Goal: Transaction & Acquisition: Purchase product/service

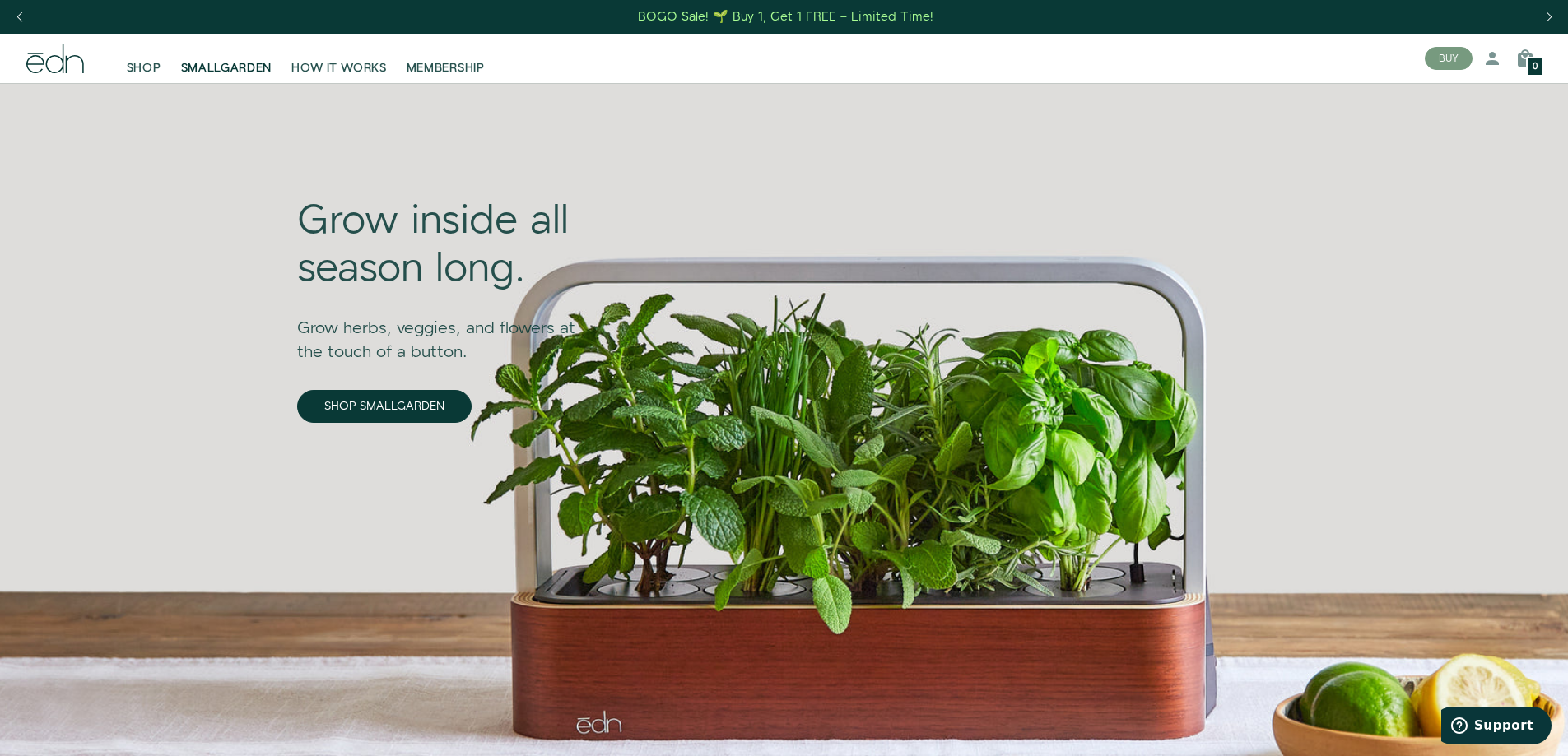
click at [219, 56] on link "SMALLGARDEN" at bounding box center [226, 58] width 111 height 36
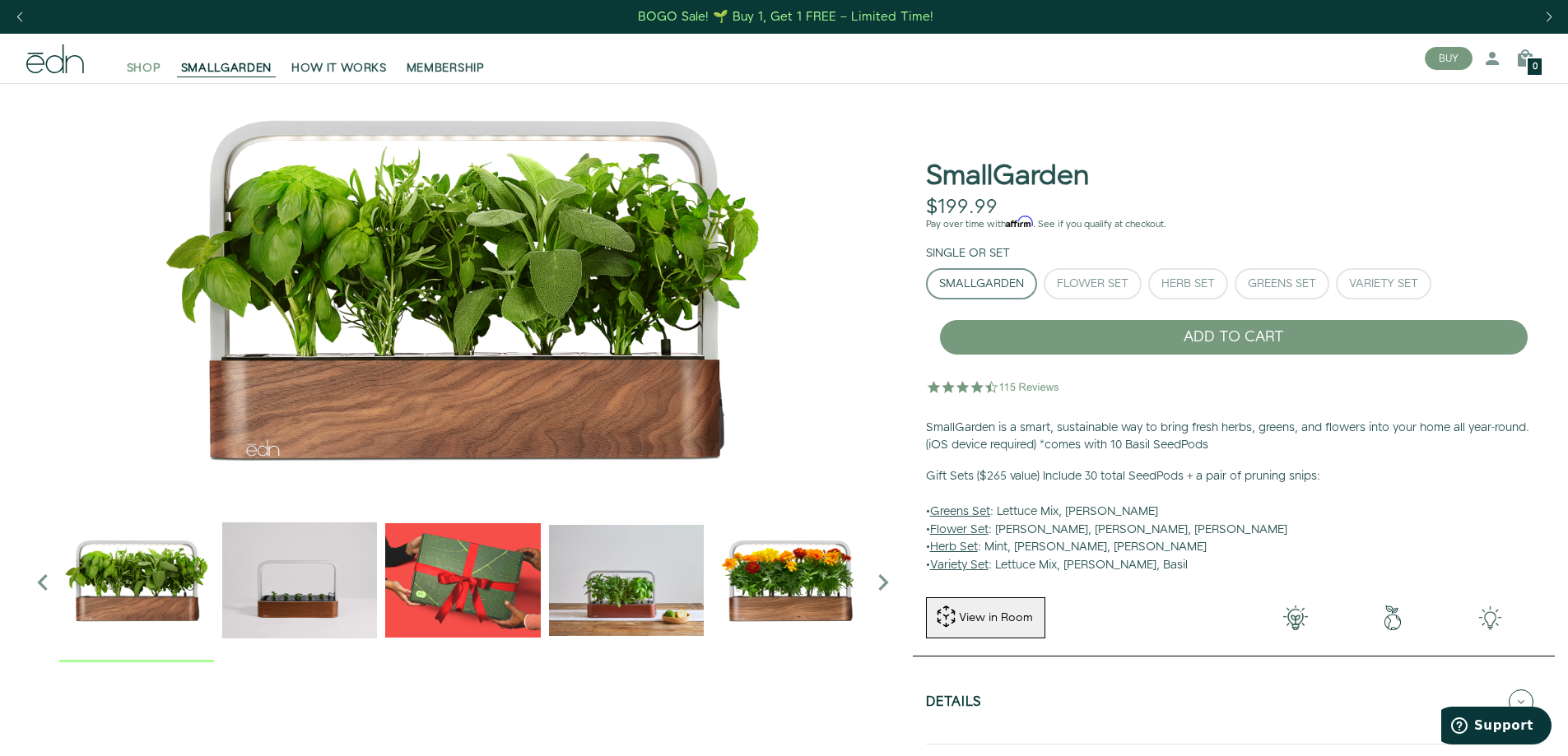
click at [145, 68] on span "SHOP" at bounding box center [144, 68] width 35 height 16
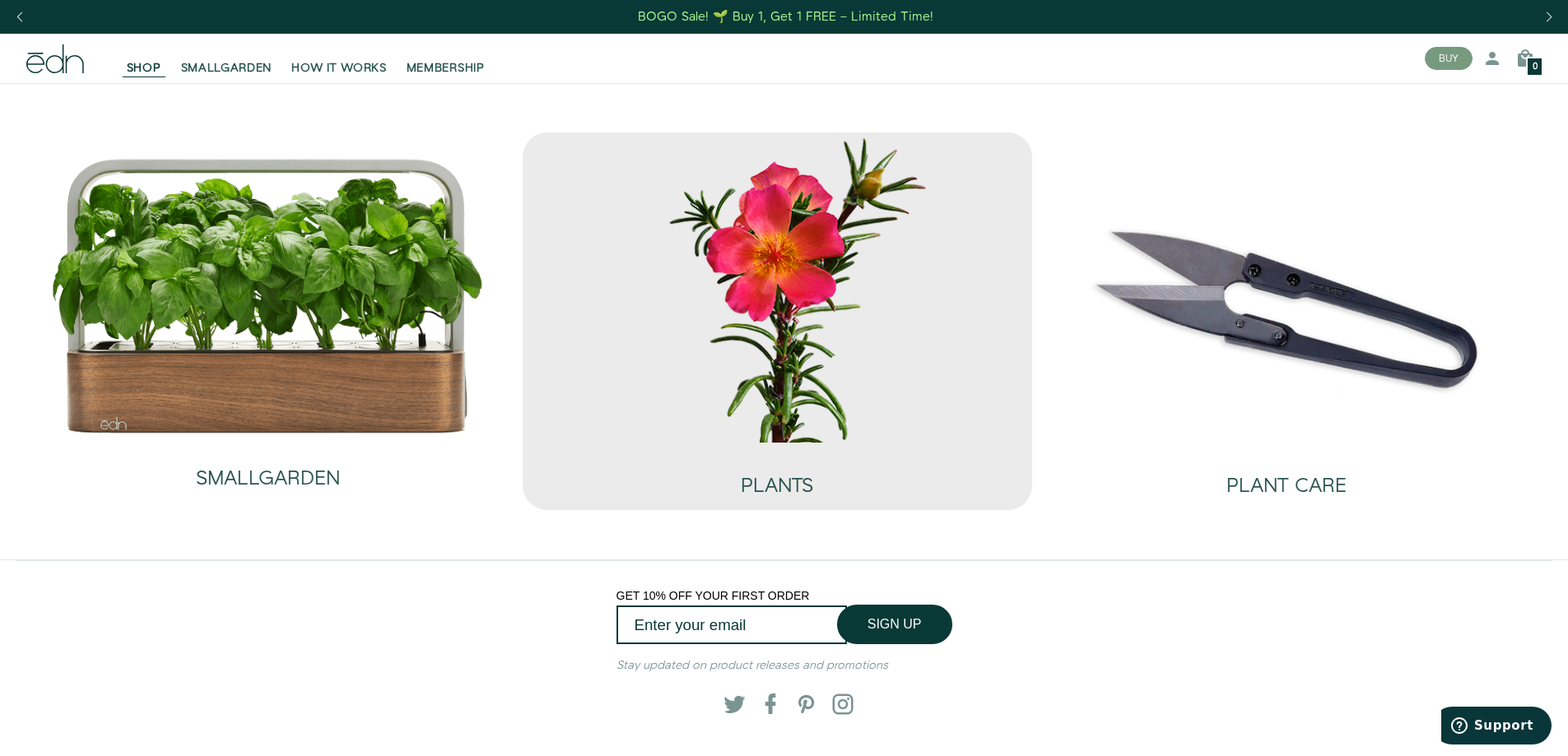
click at [808, 304] on img at bounding box center [776, 288] width 483 height 310
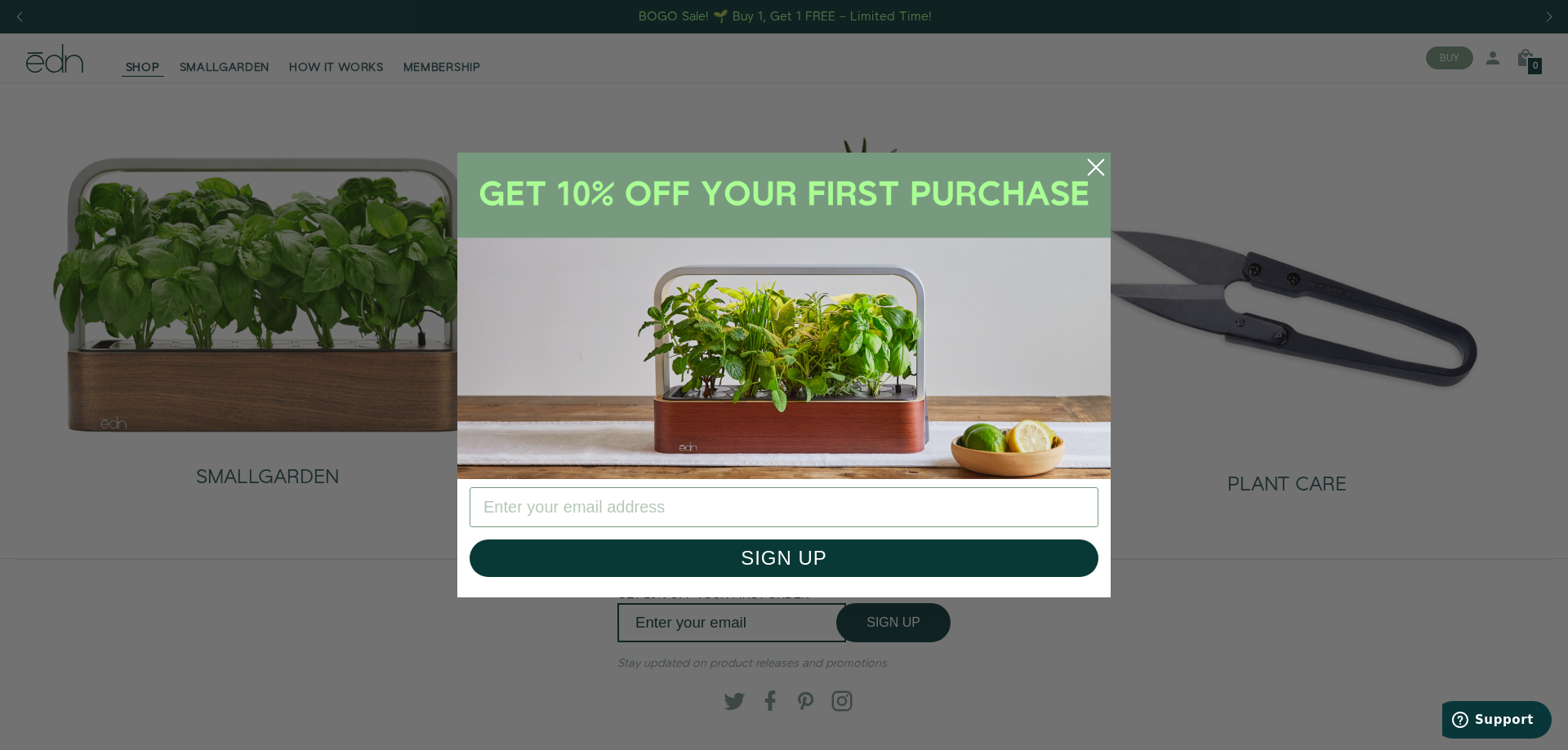
click at [1096, 163] on circle "Close dialog" at bounding box center [1095, 167] width 36 height 36
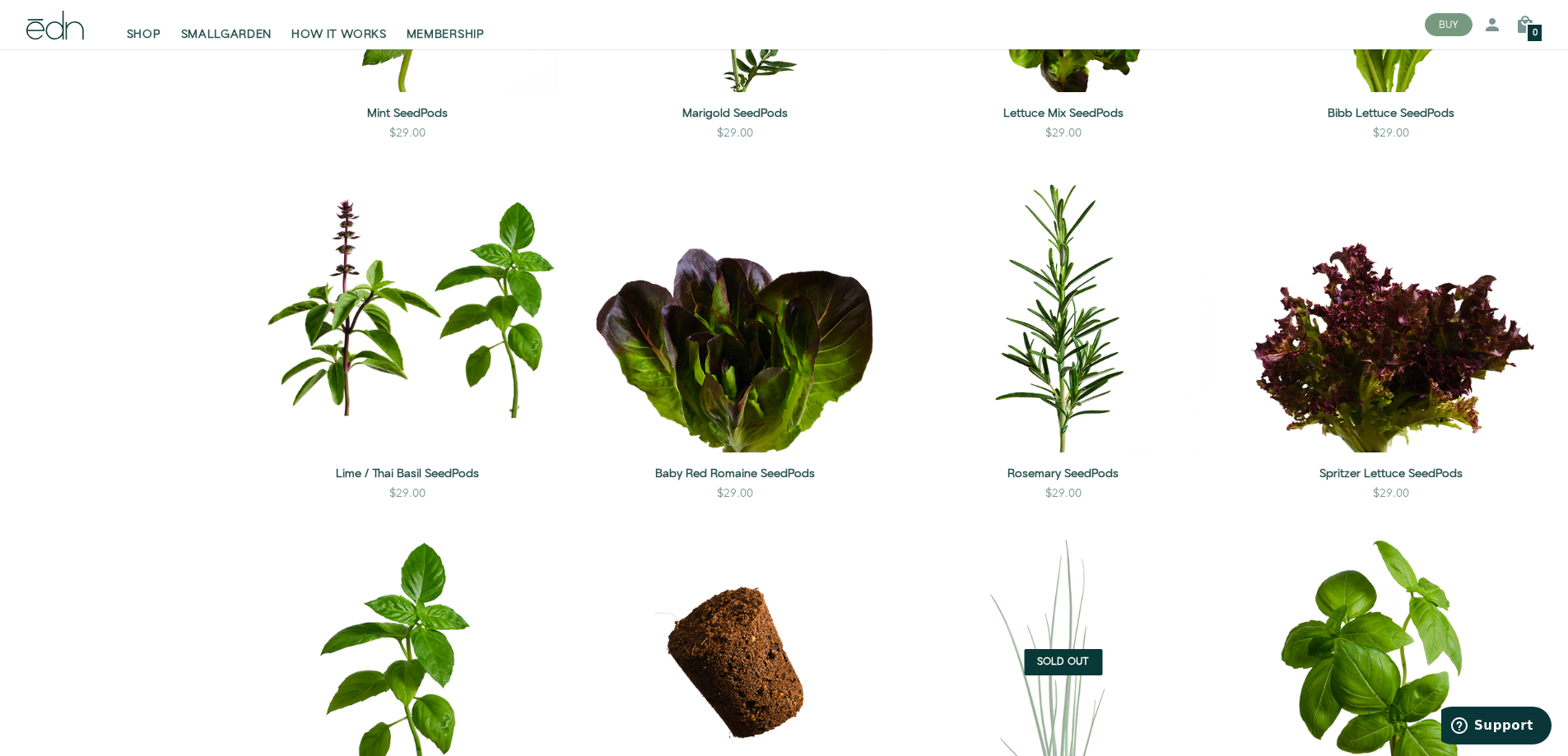
scroll to position [1273, 0]
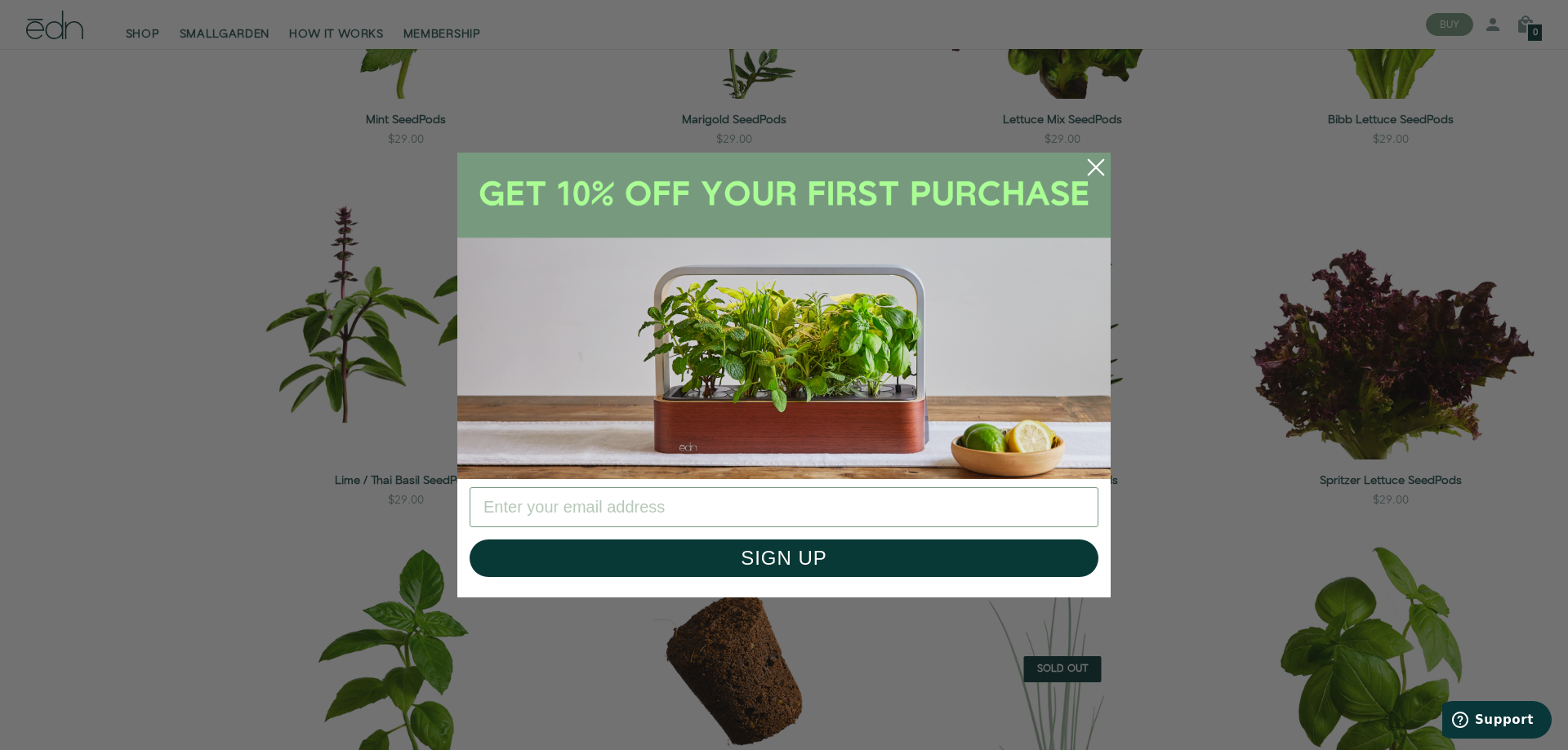
click at [1099, 167] on circle "Close dialog" at bounding box center [1095, 167] width 36 height 36
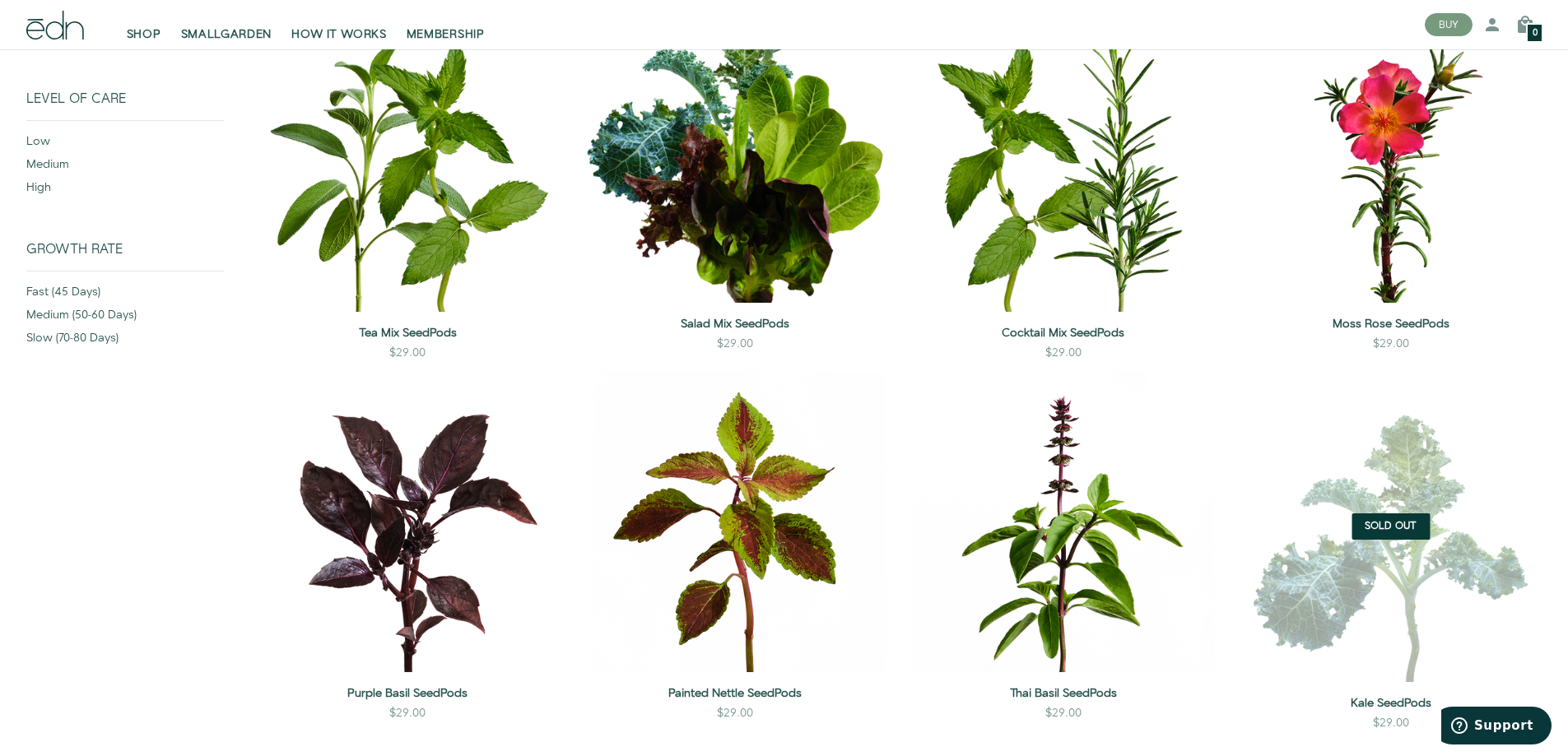
scroll to position [0, 0]
